Goal: Communication & Community: Answer question/provide support

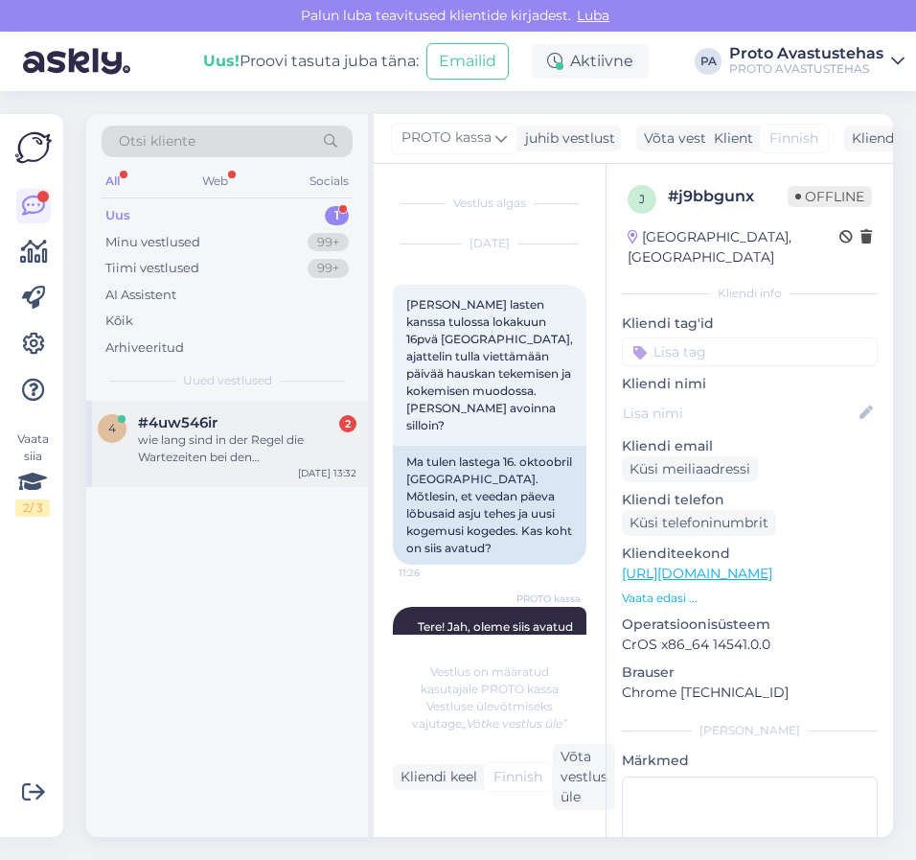
scroll to position [101, 0]
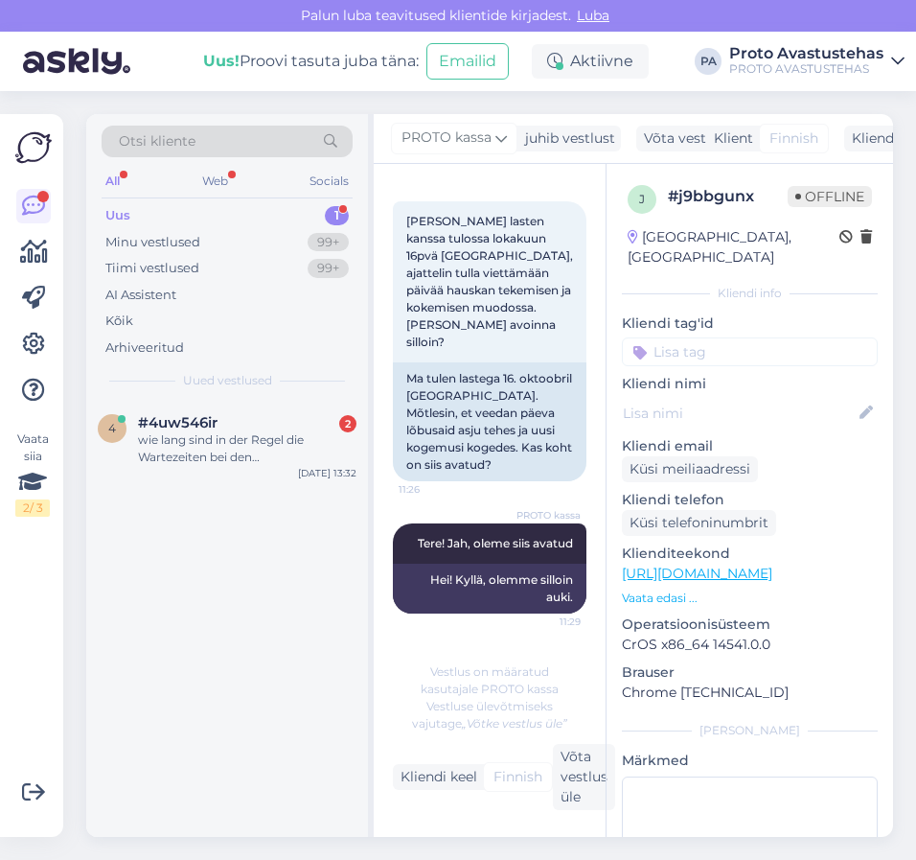
click at [102, 202] on div "Uus 1" at bounding box center [227, 215] width 251 height 27
click at [123, 211] on div "Uus" at bounding box center [117, 215] width 25 height 19
click at [260, 444] on div "wie lang sind in der Regel die Wartezeiten bei den [PERSON_NAME]?" at bounding box center [247, 448] width 219 height 35
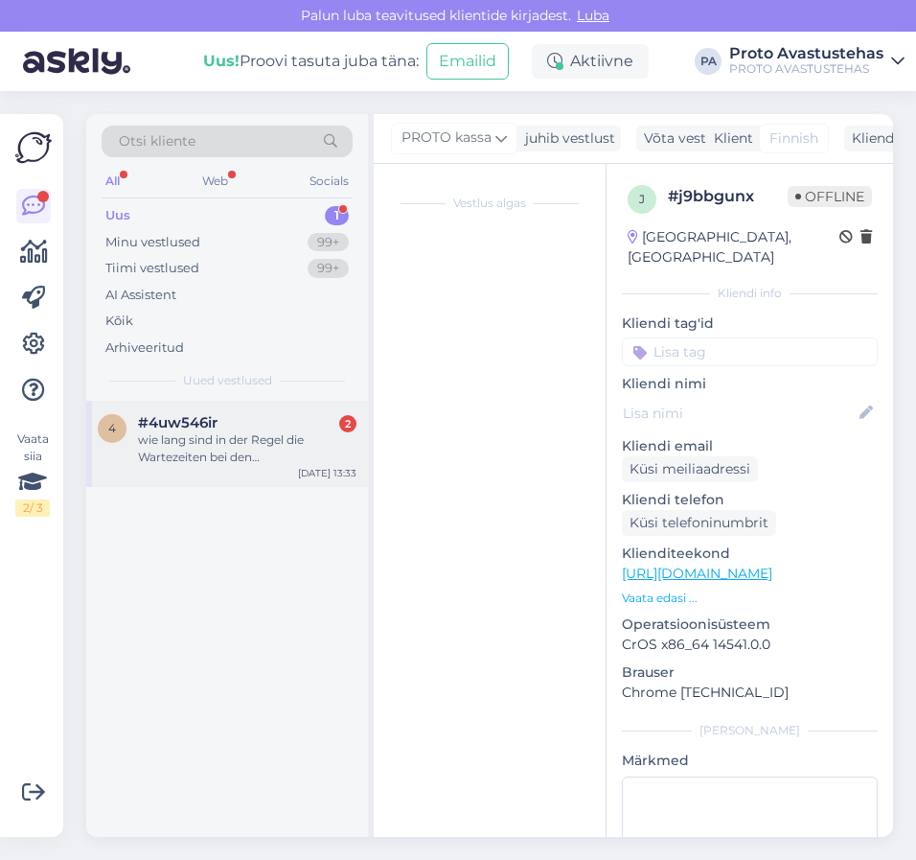
scroll to position [0, 0]
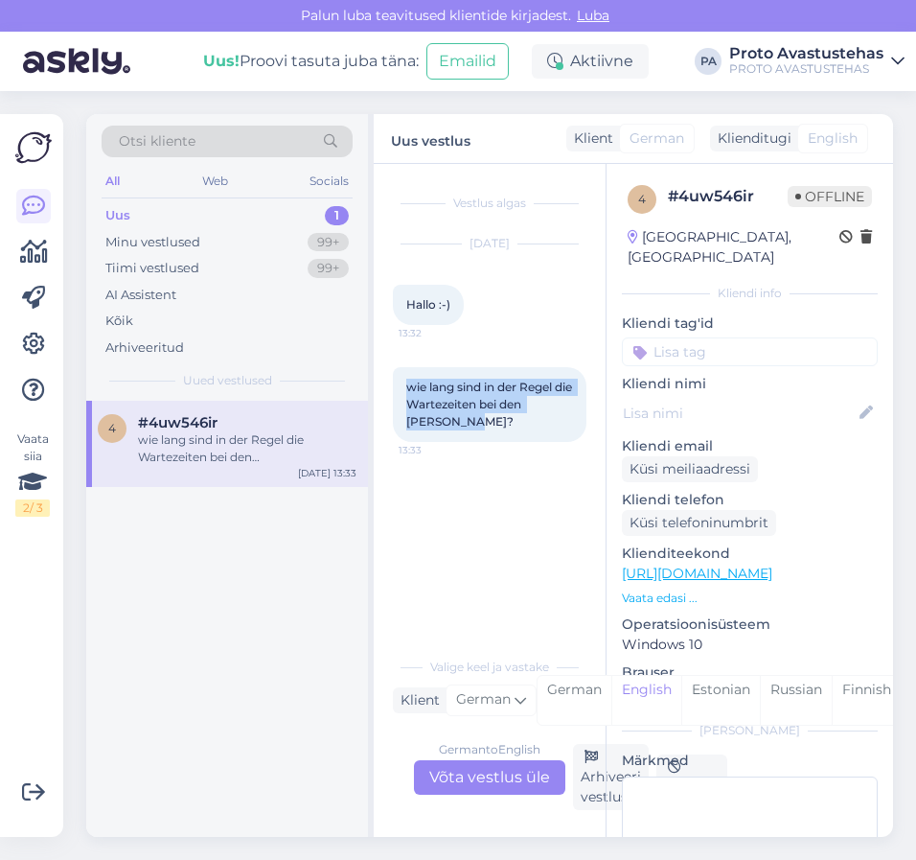
drag, startPoint x: 479, startPoint y: 428, endPoint x: 403, endPoint y: 389, distance: 85.3
click at [403, 389] on div "wie lang sind in der Regel die Wartezeiten bei den [PERSON_NAME]? 13:33" at bounding box center [490, 404] width 194 height 75
copy span "wie lang sind in der Regel die Wartezeiten bei den [PERSON_NAME]?"
click at [494, 775] on div "German to English Võta vestlus üle" at bounding box center [489, 777] width 151 height 35
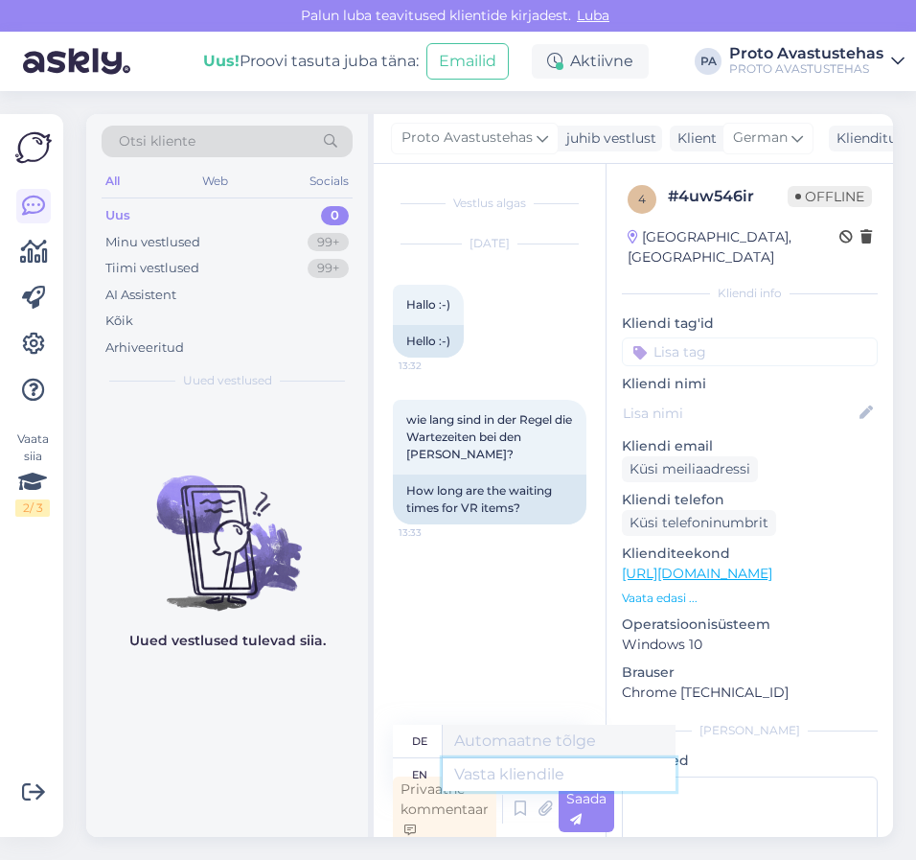
click at [541, 777] on textarea at bounding box center [559, 774] width 233 height 33
type textarea "Hello"
type textarea "Hallo"
type textarea "Hello."
type textarea "Hallo."
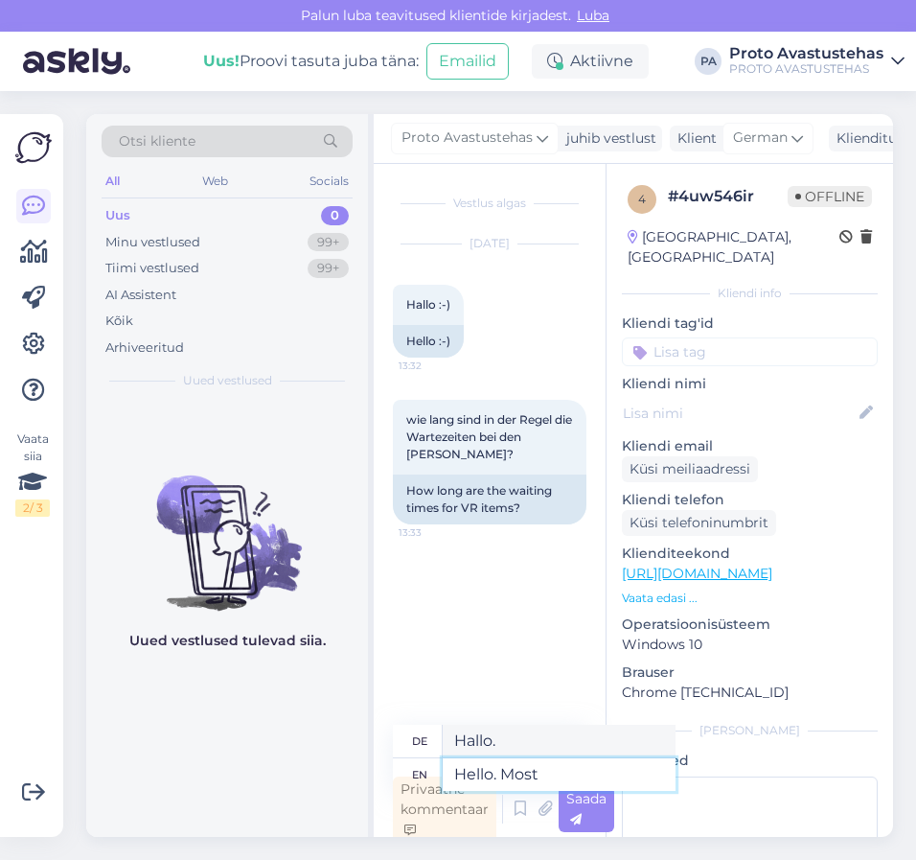
type textarea "Hello. Most"
type textarea "Hallo. Die meisten"
type textarea "Hello. Most e"
type textarea "Hallo. Die meisten e"
type textarea "Hello. Most exchibits d"
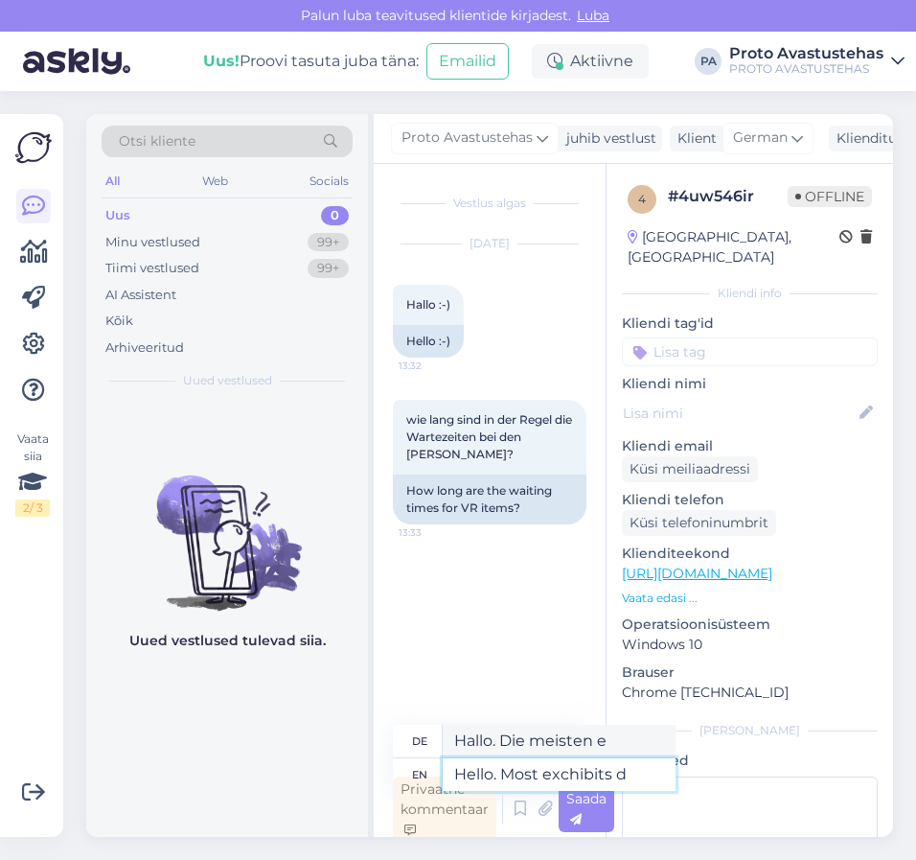
type textarea "Hallo. Die meisten Exponate"
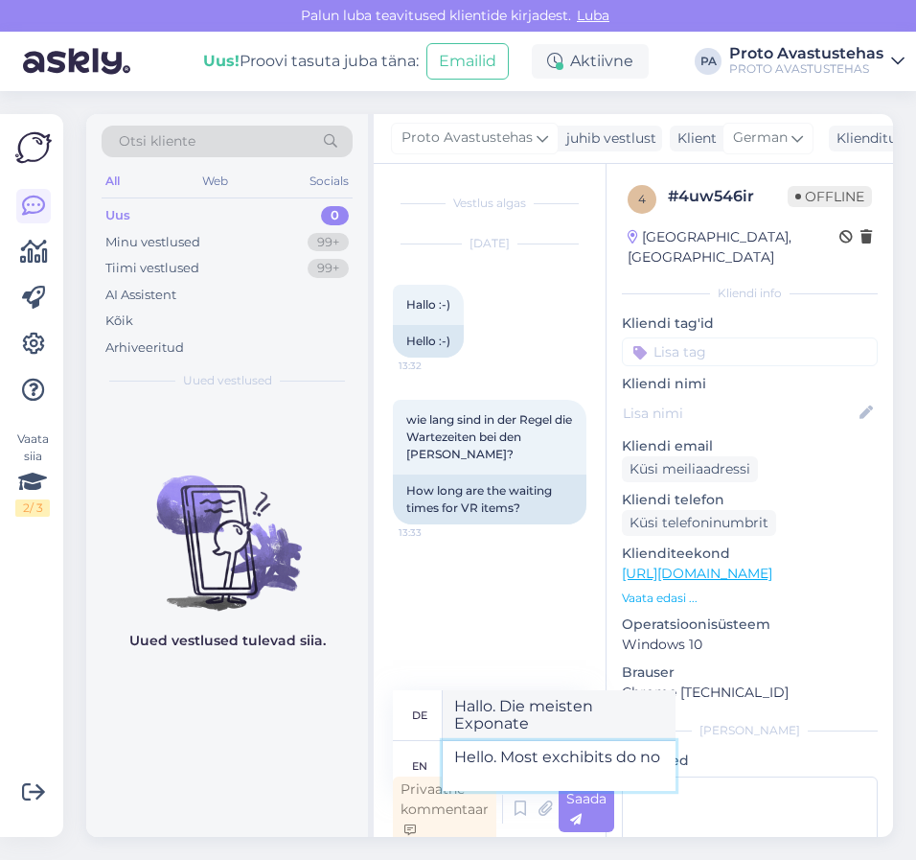
type textarea "Hello. Most exchibits do not"
type textarea "Hallo. Die meisten Exponate nicht"
type textarea "Hello. Most exchibit"
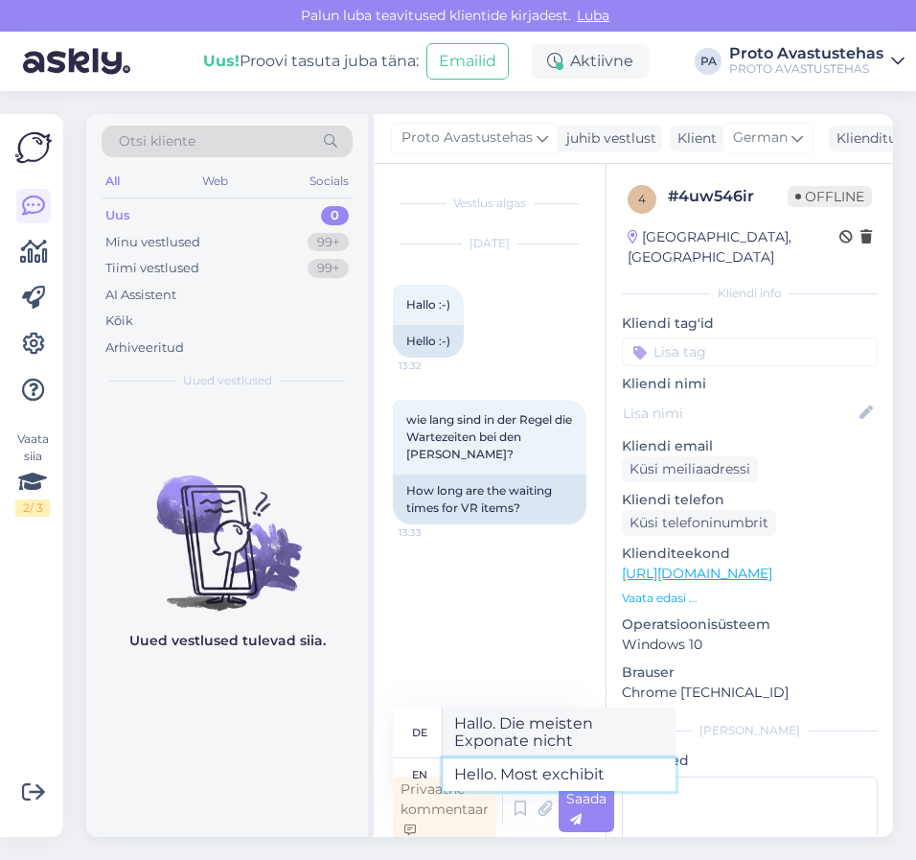
type textarea "Hallo. Die meisten Exponate"
type textarea "Hello. Most"
type textarea "Hallo. Die meisten"
type textarea "Hello."
type textarea "Hallo."
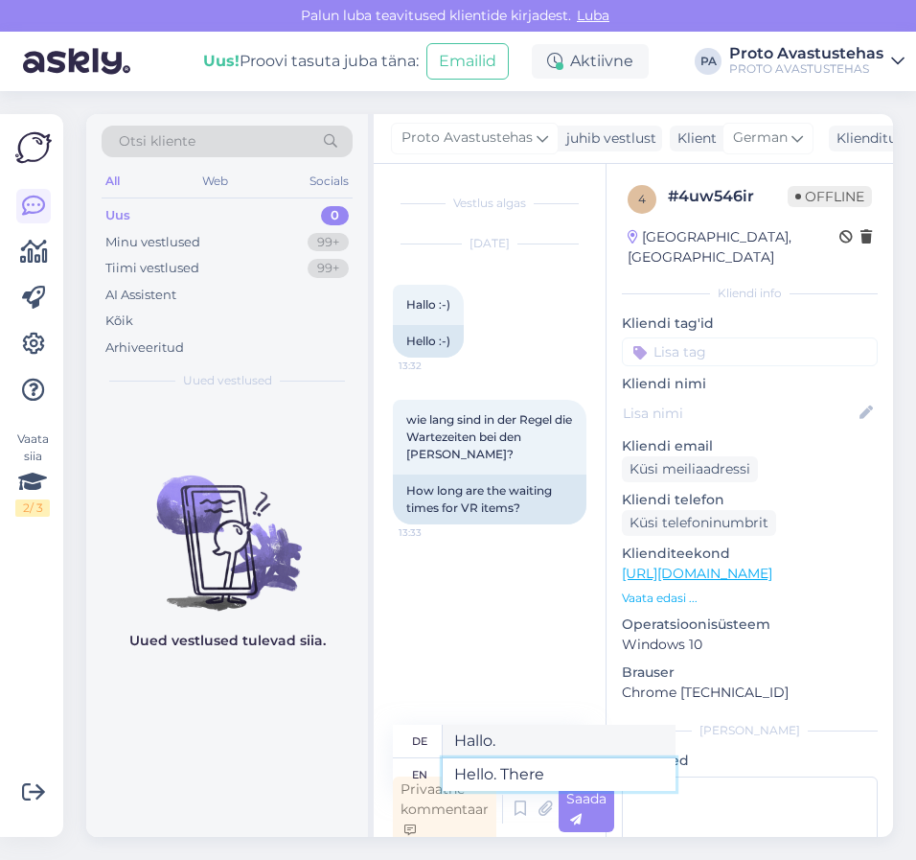
type textarea "Hello. There"
type textarea "Hallo"
type textarea "Hello. There are l"
type textarea "Hallo. Es gibt"
type textarea "Hello. There are less p"
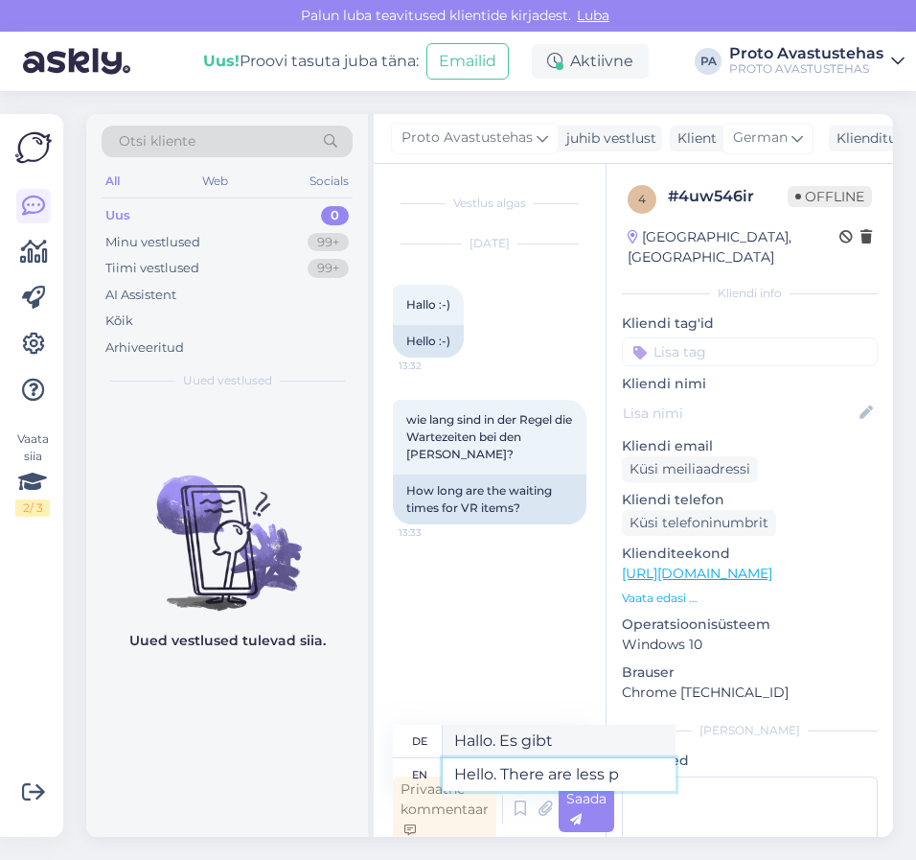
type textarea "Hallo. Es gibt weniger"
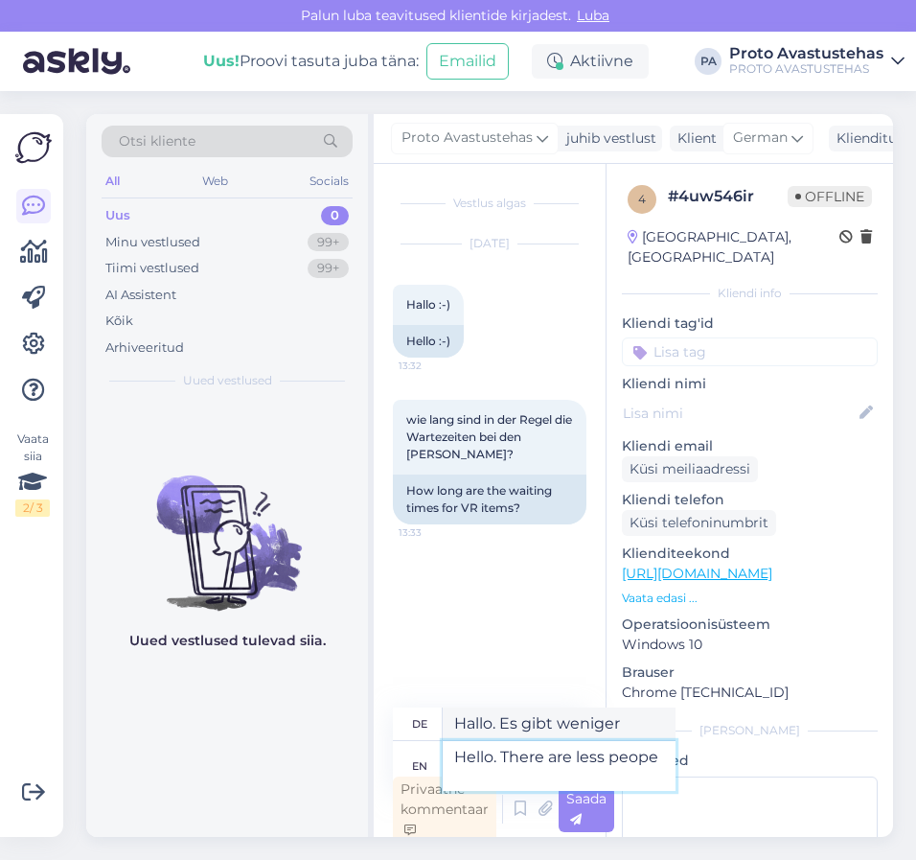
type textarea "Hello. There are less peop"
type textarea "Hallo. Es gibt weniger Leute"
type textarea "Hello. There are less people in t"
type textarea "Hallo. Es sind weniger Leute in"
type textarea "Hello. There are less people in the"
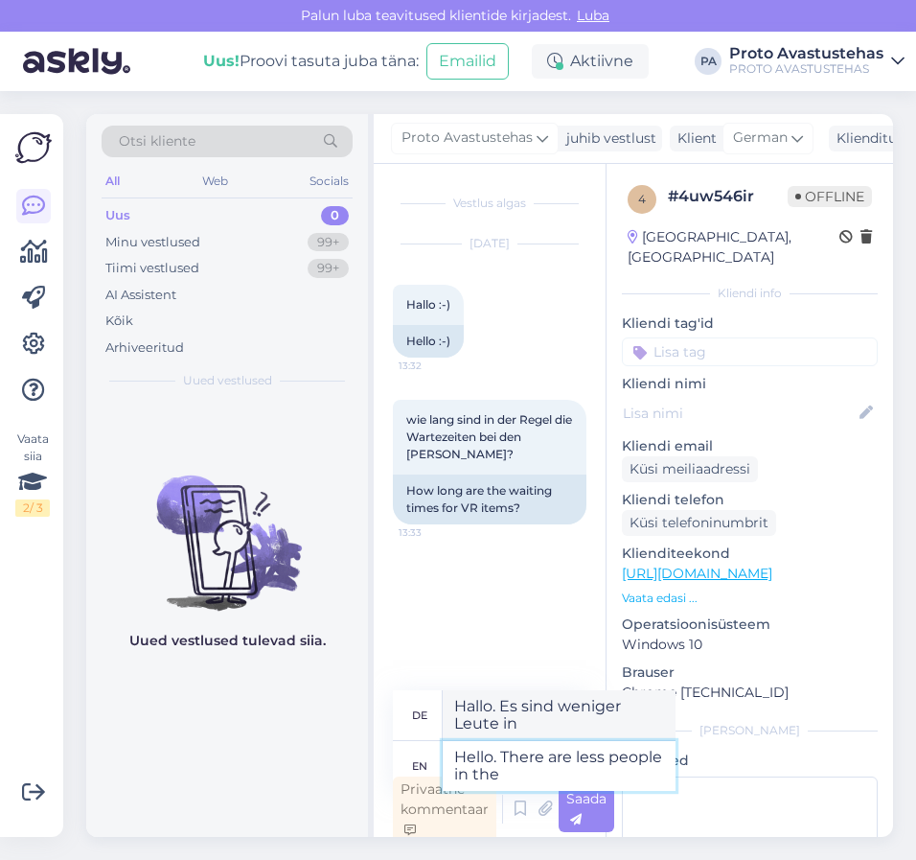
type textarea "Hallo. Es sind weniger Leute in der"
type textarea "Hello. There are less people in the bu"
type textarea "Hallo. Es sind weniger Leute im Bu"
type textarea "Hello. There are less people in the building"
type textarea "Hallo. Es sind weniger Leute im Gebäude"
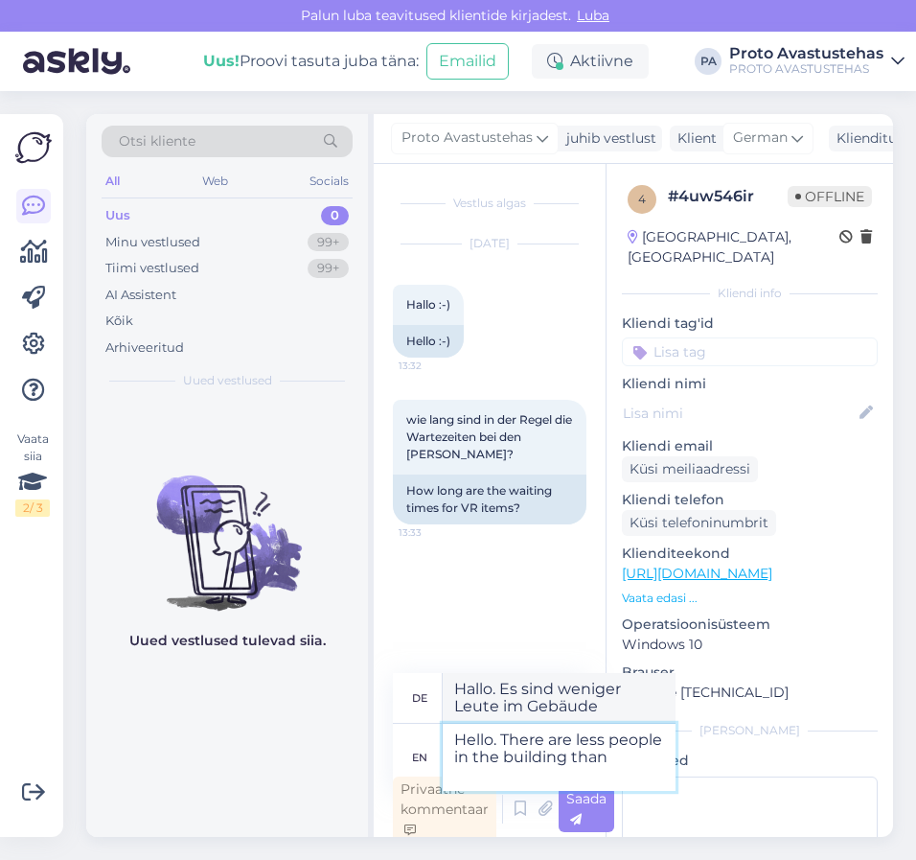
type textarea "Hello. There are less people in the building than"
type textarea "Hallo. Es sind weniger Leute im Gebäude als"
type textarea "Hello. There are less people in the building than in t"
type textarea "Hallo. Es sind weniger Leute im Gebäude als im"
type textarea "Hello. There are less people in the building than in the middle o"
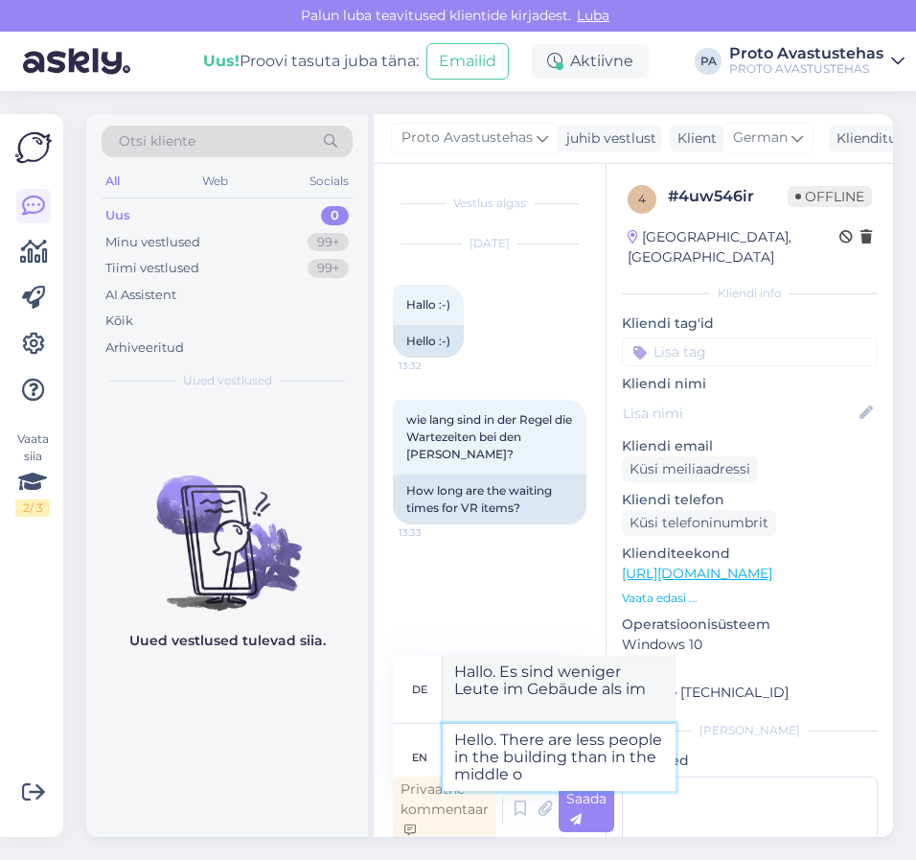
type textarea "Hallo. Im Gebäude sind weniger Leute als in der Mitte"
type textarea "Hello. There are less people in the building than in the middle of t"
type textarea "Hallo. Es sind weniger Leute im Gebäude als in der Mitte"
type textarea "Hello. There are less people in the building than in the middle of the"
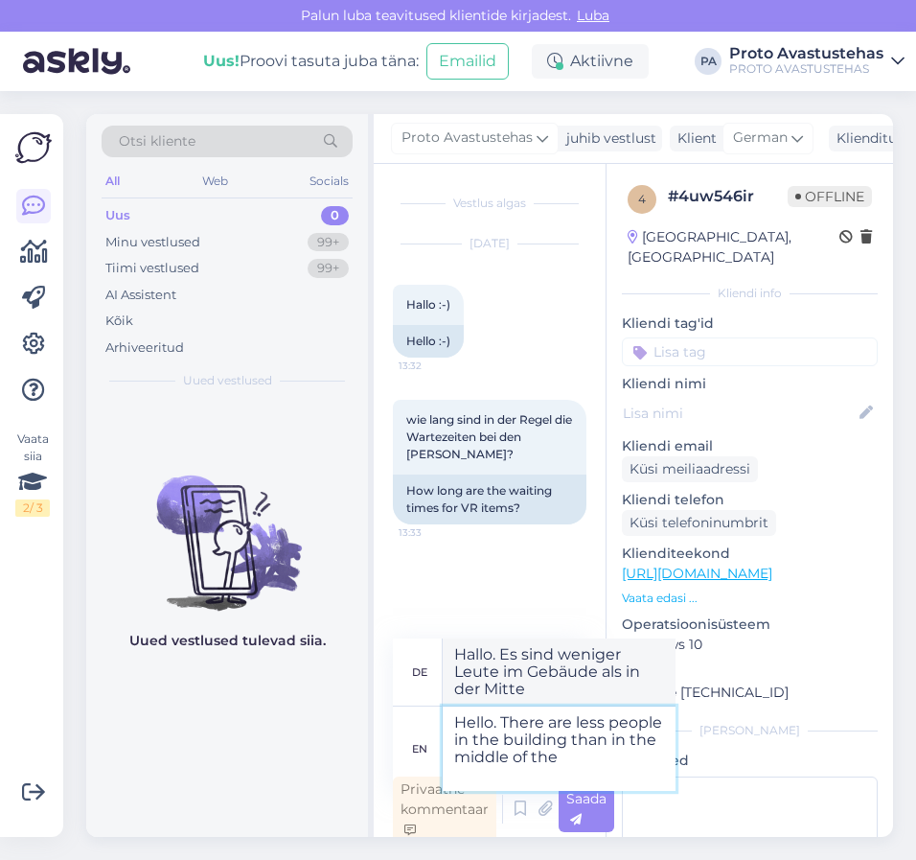
type textarea "Hallo. Es sind weniger Leute im Gebäude als in der Mitte des"
type textarea "Hello. There are less people in the building than in the middle of the summer s"
type textarea "Hallo. Es sind weniger Leute im Gebäude als mitten im [PERSON_NAME]"
type textarea "Hello. There are less people in the building than in the middle of the summer so"
type textarea "Hallo. Es sind weniger Leute im Gebäude als mitten im [PERSON_NAME], also"
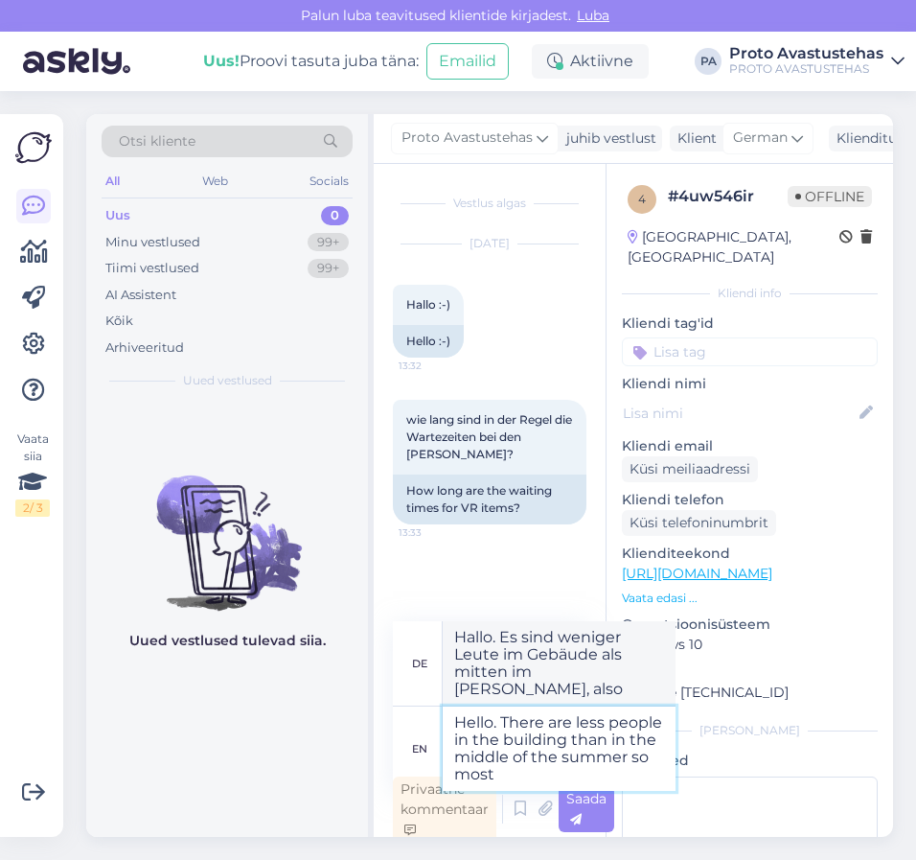
type textarea "Hello. There are less people in the building than in the middle of the summer s…"
type textarea "Hallo. Es sind weniger Leute im Gebäude als mitten im [PERSON_NAME], also die m…"
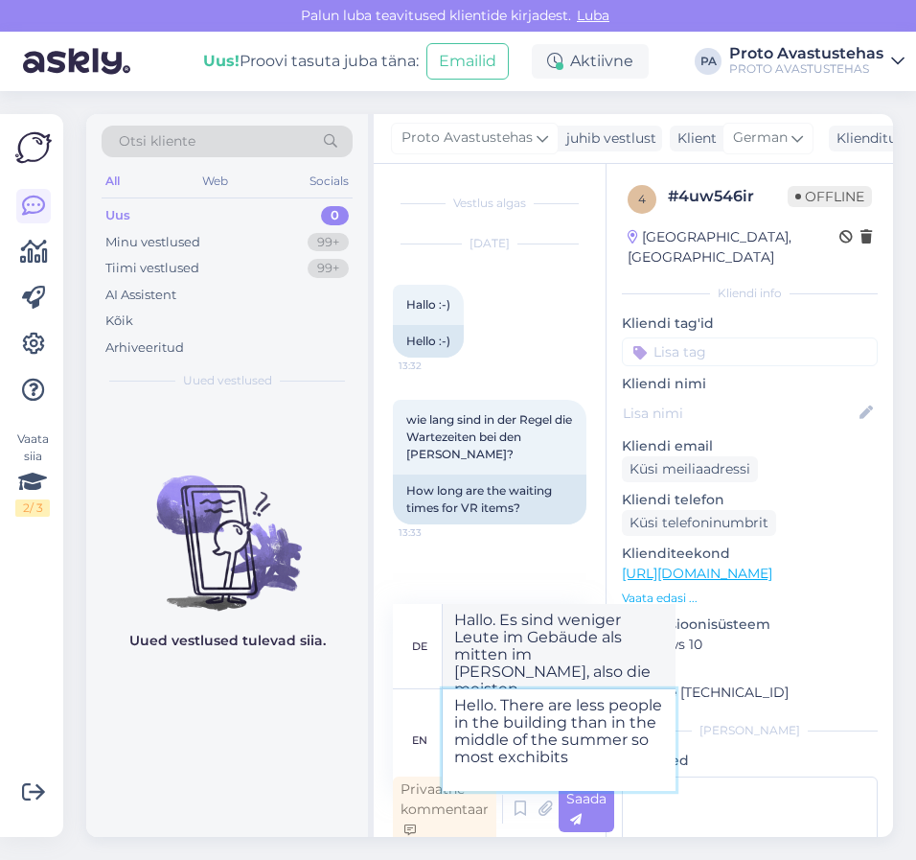
type textarea "Hello. There are less people in the building than in the middle of the summer s…"
type textarea "Hallo. Es sind weniger Leute im Gebäude als mitten im [PERSON_NAME], also die m…"
type textarea "Hello. There are less people in the building than in the middle of the summer s…"
type textarea "Hallo. Es sind weniger Leute im Gebäude als mitten im [PERSON_NAME] sind die me…"
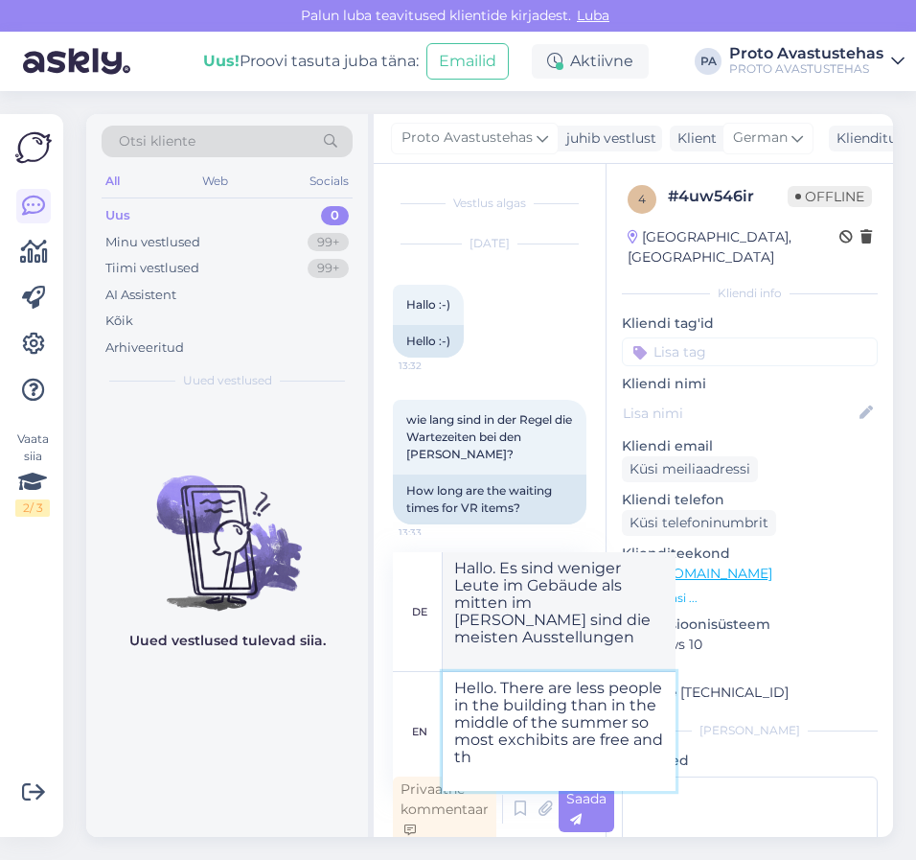
type textarea "Hello. There are less people in the building than in the middle of the summer s…"
type textarea "Hallo. Es sind weniger Leute im Gebäude als mitten im [PERSON_NAME] sind die me…"
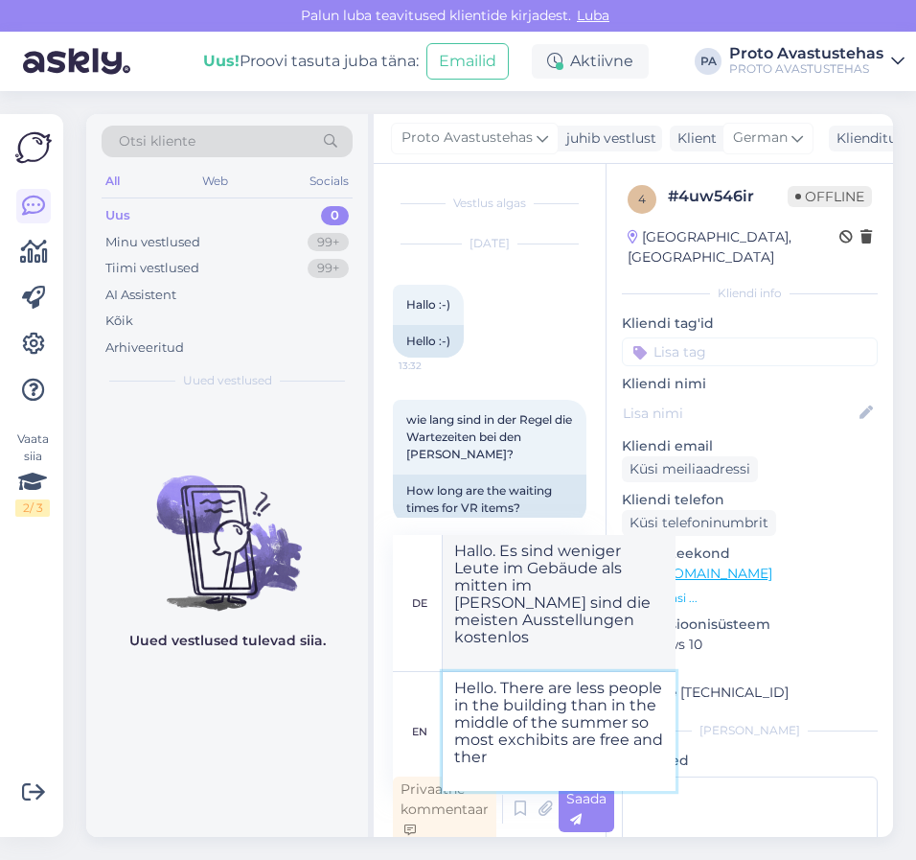
type textarea "Hello. There are less people in the building than in the middle of the summer s…"
type textarea "Hallo. Es sind weniger Leute im Gebäude als mitten im [PERSON_NAME] sind die me…"
type textarea "Hello. There are less people in the building than in the middle of the summer s…"
type textarea "Hallo. Es sind weniger Leute im Gebäude als mitten im [PERSON_NAME] sind die me…"
type textarea "Hello. There are less people in the building than in the middle of the summer s…"
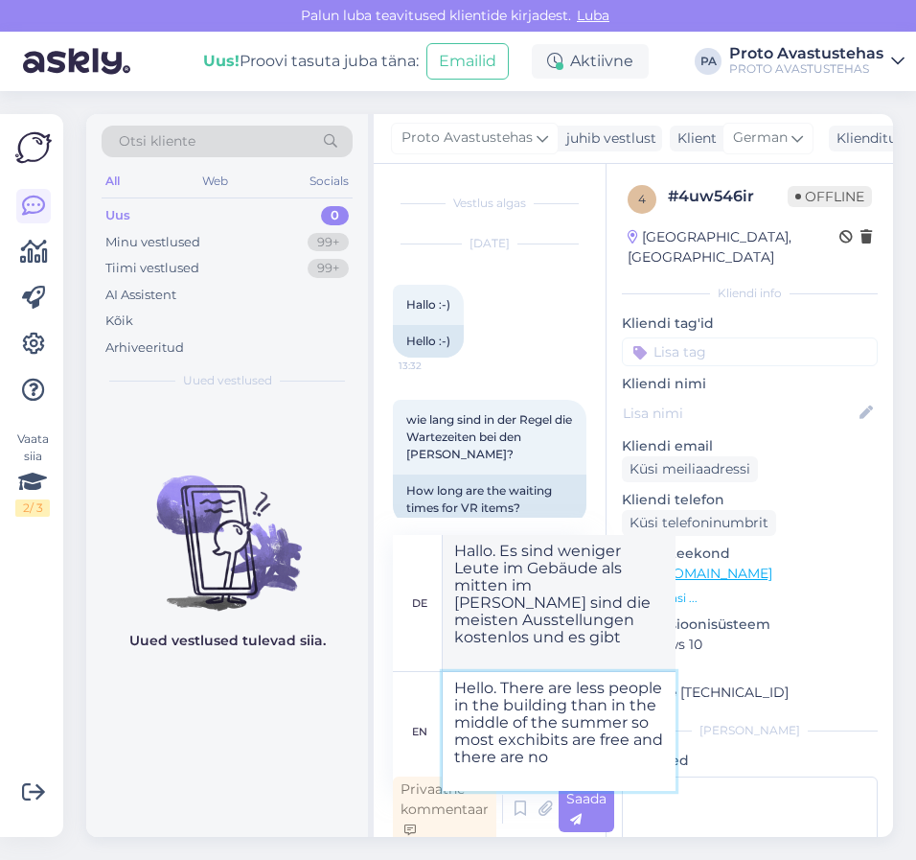
type textarea "Hallo. Es sind weniger Leute im Gebäude als mitten im [PERSON_NAME] sind die me…"
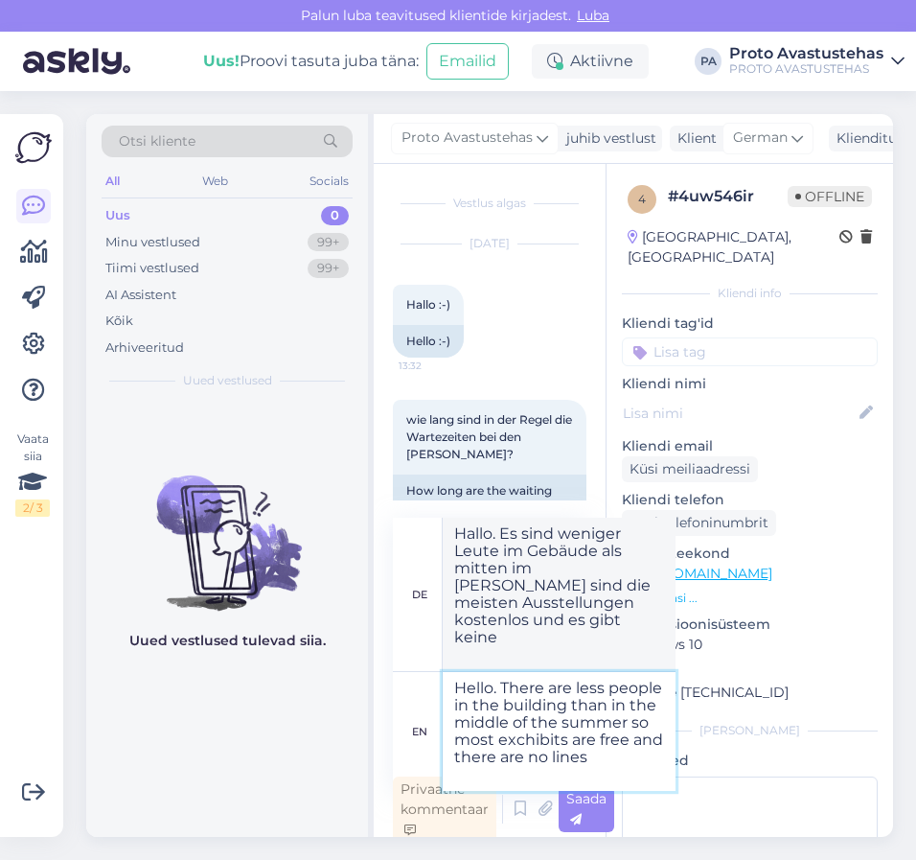
type textarea "Hello. There are less people in the building than in the middle of the summer s…"
type textarea "Hallo. Es sind weniger Leute im Gebäude als mitten im [PERSON_NAME] sind die me…"
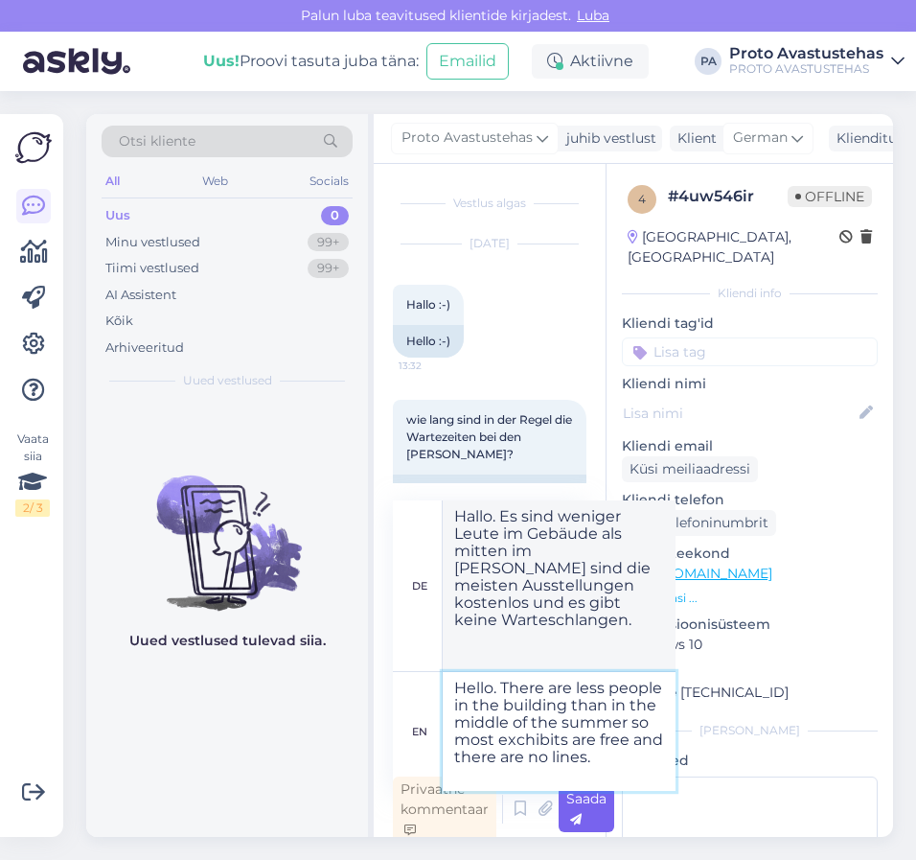
type textarea "Hello. There are less people in the building than in the middle of the summer s…"
click at [587, 818] on div "Saada" at bounding box center [587, 809] width 56 height 46
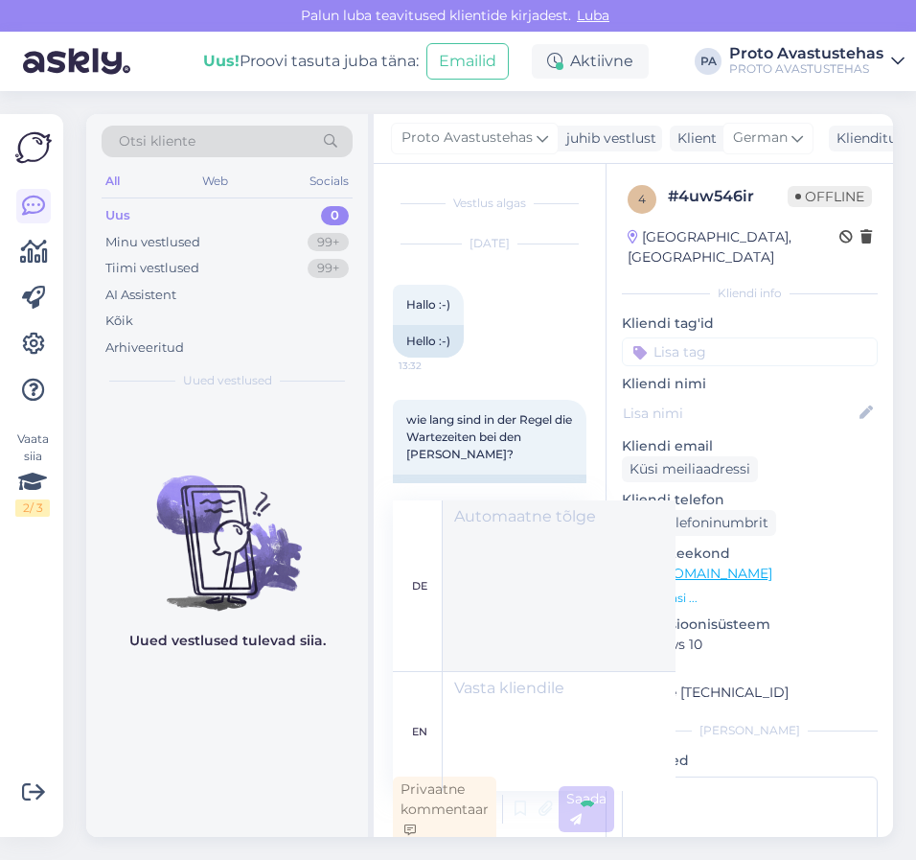
scroll to position [6, 0]
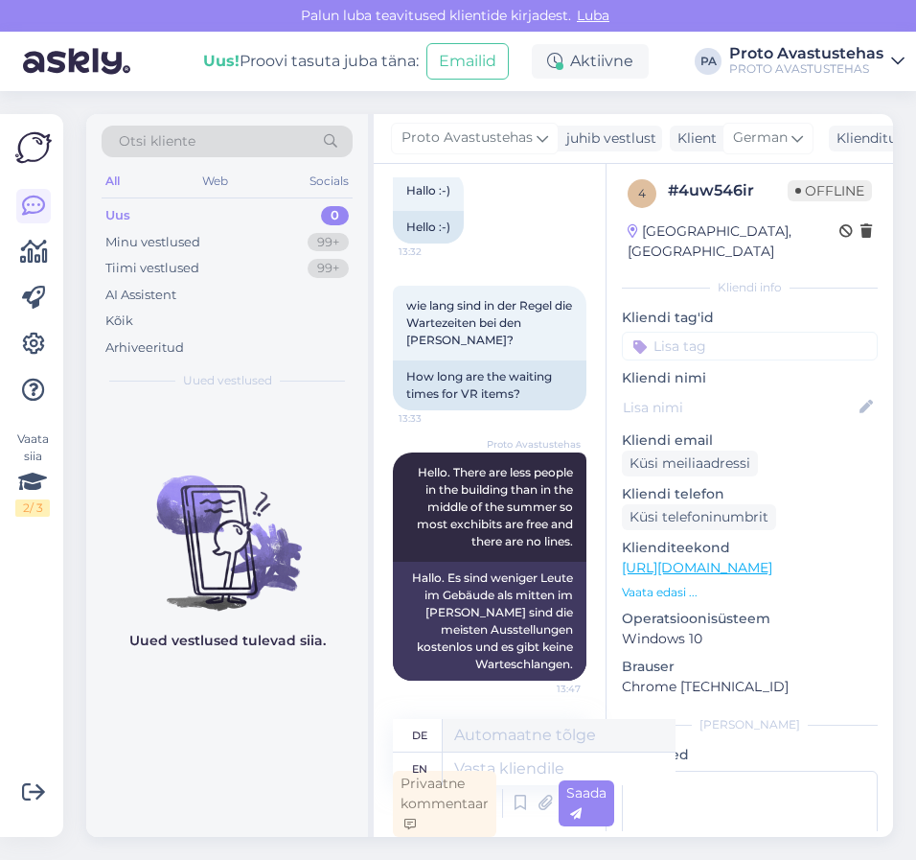
click at [124, 212] on div "Uus" at bounding box center [117, 215] width 25 height 19
